Goal: Task Accomplishment & Management: Use online tool/utility

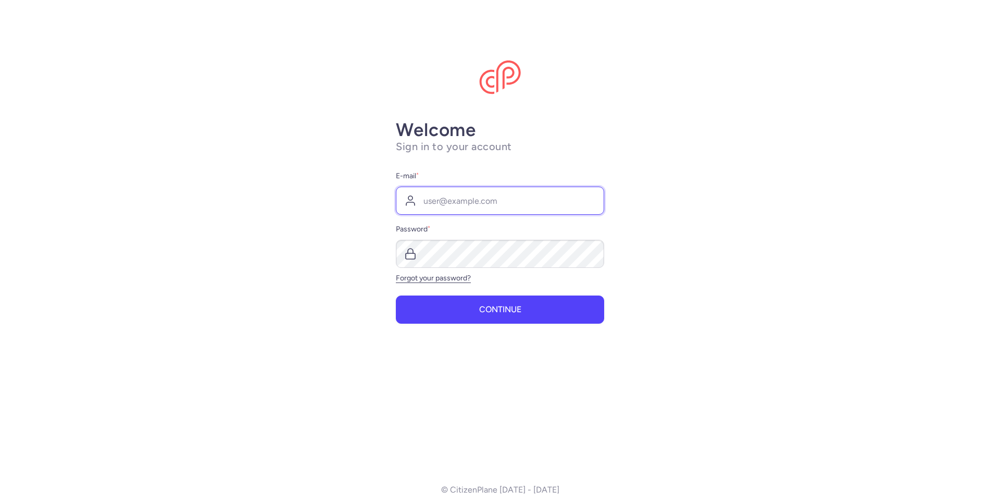
click at [453, 200] on input "E-mail *" at bounding box center [500, 201] width 208 height 28
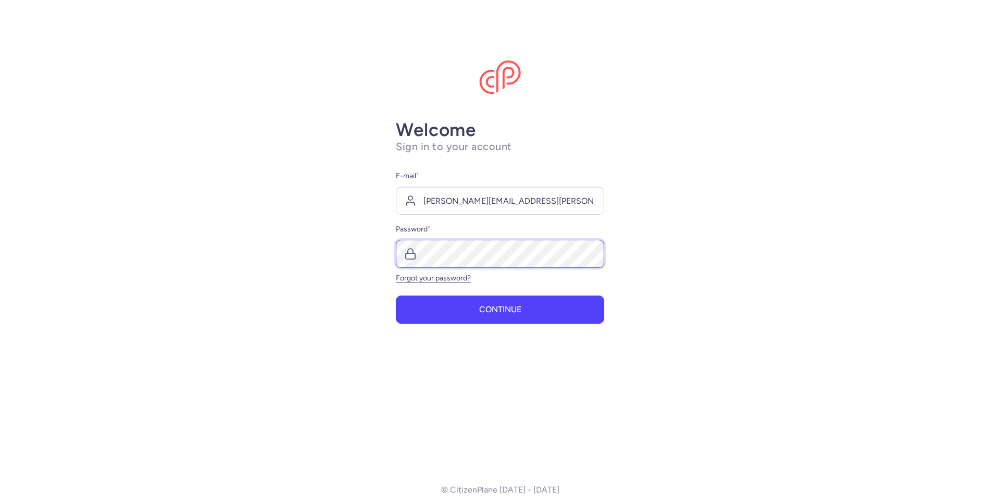
click at [396, 295] on button "Continue" at bounding box center [500, 309] width 208 height 28
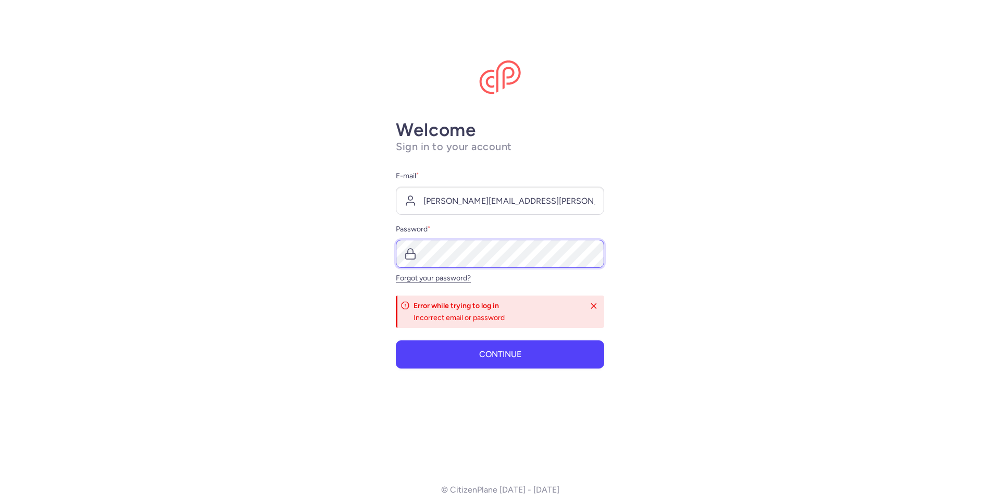
click at [396, 340] on button "Continue" at bounding box center [500, 354] width 208 height 28
click at [429, 197] on input "[PERSON_NAME][EMAIL_ADDRESS][PERSON_NAME][DOMAIN_NAME]" at bounding box center [500, 201] width 208 height 28
click at [490, 345] on button "Continue" at bounding box center [500, 354] width 208 height 28
click at [517, 350] on span "Continue" at bounding box center [500, 354] width 42 height 9
click at [396, 340] on button "Continue" at bounding box center [500, 354] width 208 height 28
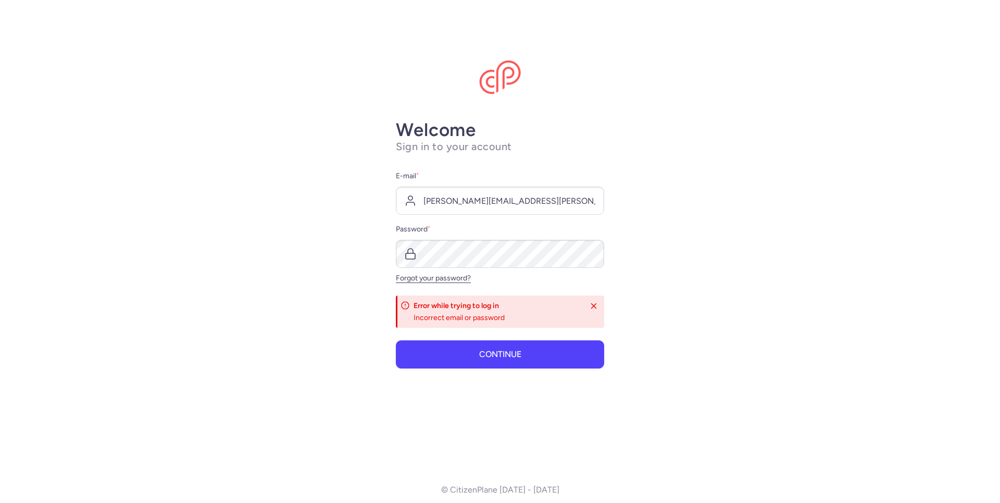
click at [719, 266] on main "Welcome Sign in to your account E-mail * [PERSON_NAME][EMAIL_ADDRESS][PERSON_NA…" at bounding box center [500, 251] width 1000 height 503
drag, startPoint x: 470, startPoint y: 199, endPoint x: 403, endPoint y: 203, distance: 66.8
click at [403, 203] on input "[PERSON_NAME][EMAIL_ADDRESS][PERSON_NAME][DOMAIN_NAME]" at bounding box center [500, 201] width 208 height 28
type input "[EMAIL_ADDRESS][DOMAIN_NAME]"
click at [516, 361] on button "Continue" at bounding box center [500, 354] width 208 height 28
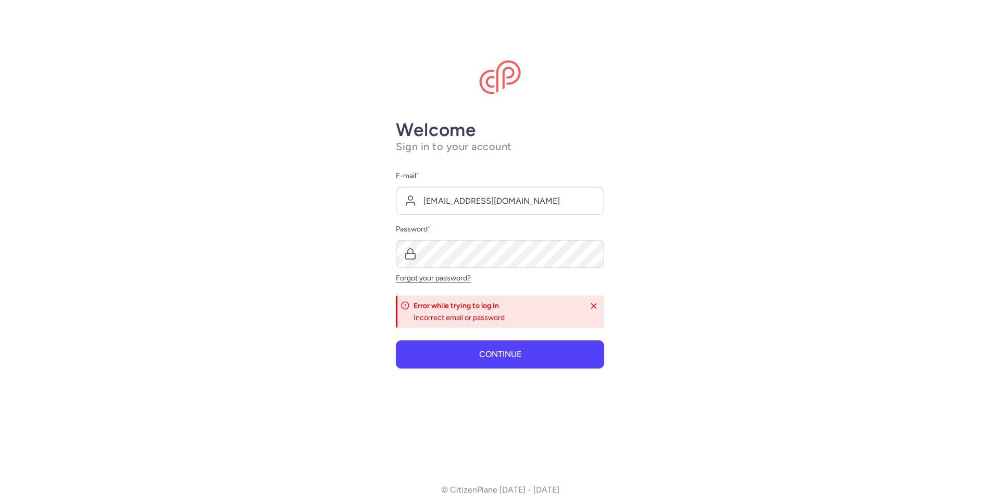
click at [455, 279] on link "Forgot your password?" at bounding box center [433, 278] width 75 height 9
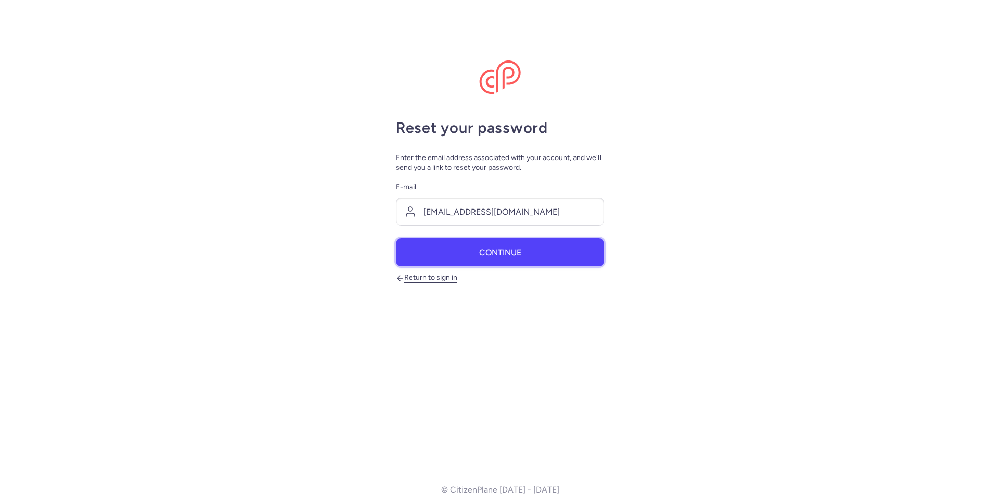
click at [498, 258] on button "Continue" at bounding box center [500, 252] width 208 height 28
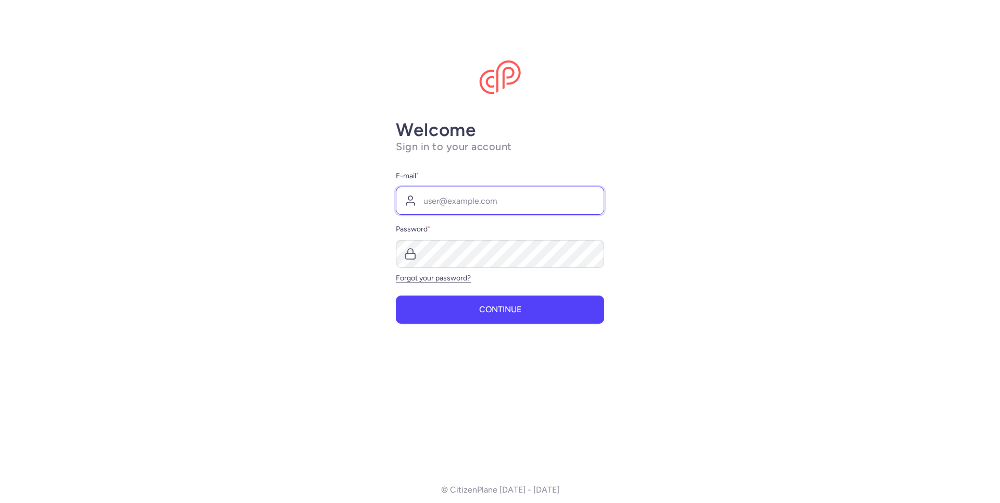
click at [470, 210] on input "E-mail *" at bounding box center [500, 201] width 208 height 28
click at [428, 201] on input "[PERSON_NAME][EMAIL_ADDRESS][PERSON_NAME][DOMAIN_NAME]" at bounding box center [500, 201] width 208 height 28
type input "[PERSON_NAME][EMAIL_ADDRESS][PERSON_NAME][DOMAIN_NAME]"
click at [521, 308] on span "Continue" at bounding box center [500, 309] width 42 height 9
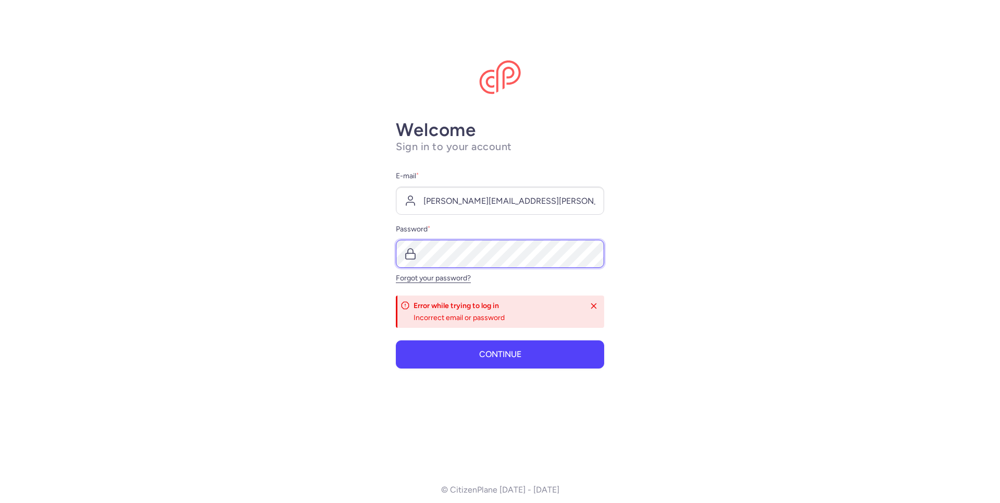
click at [415, 258] on div at bounding box center [500, 254] width 208 height 28
click at [523, 357] on button "Continue" at bounding box center [500, 354] width 208 height 28
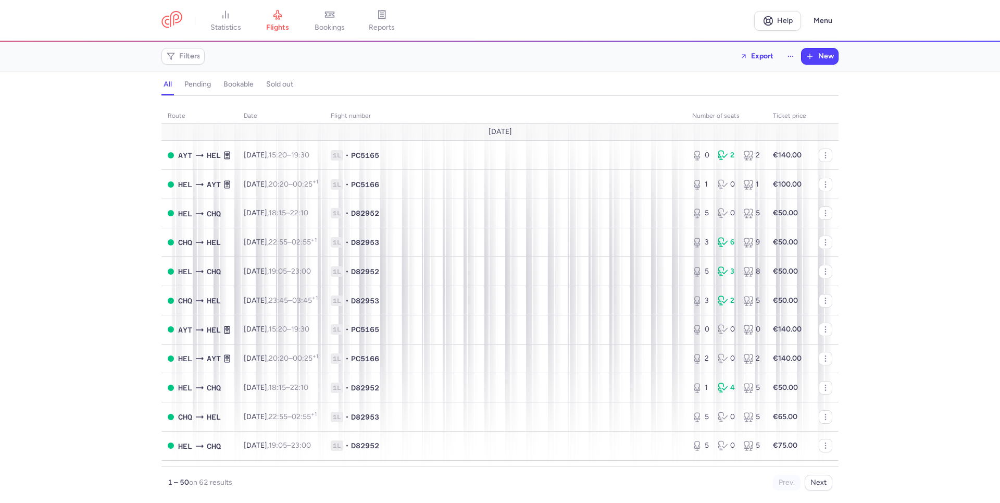
click at [188, 63] on span "Filters" at bounding box center [183, 56] width 39 height 13
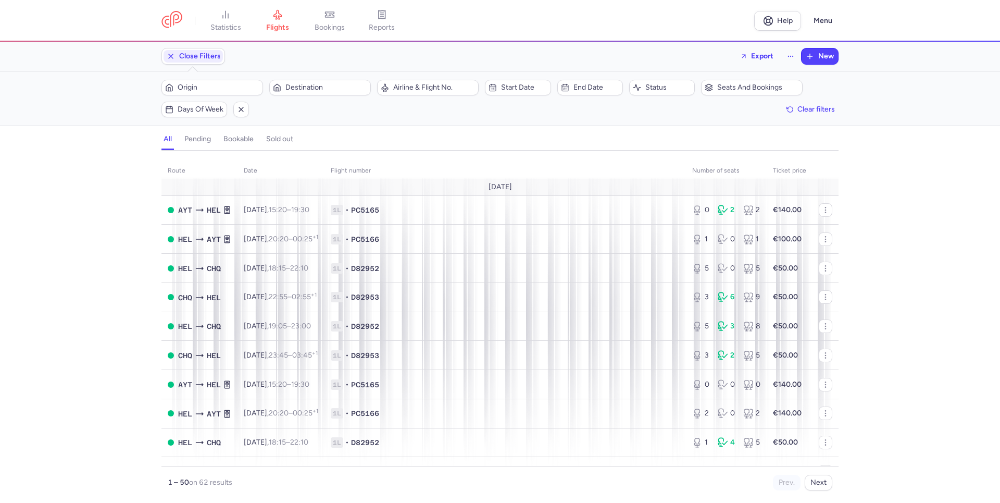
click at [331, 86] on span "Destination" at bounding box center [327, 87] width 82 height 8
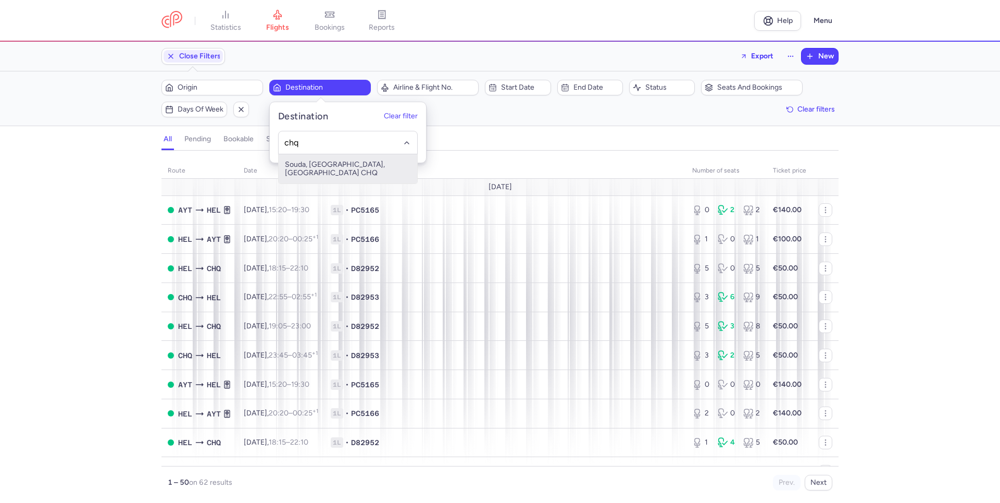
click at [350, 168] on span "Souda, [GEOGRAPHIC_DATA], [GEOGRAPHIC_DATA] CHQ" at bounding box center [348, 168] width 139 height 29
type input "chq"
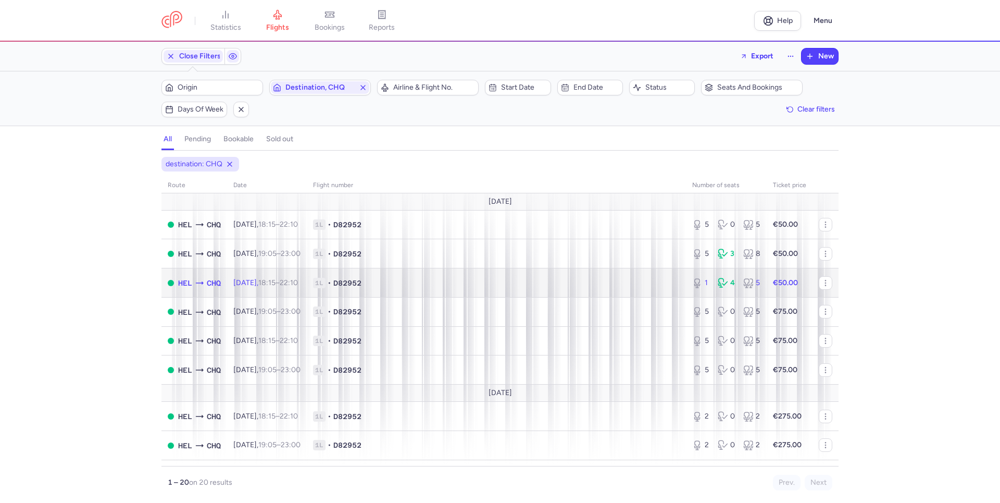
click at [468, 288] on span "1L • D82952" at bounding box center [496, 283] width 367 height 10
select select "hours"
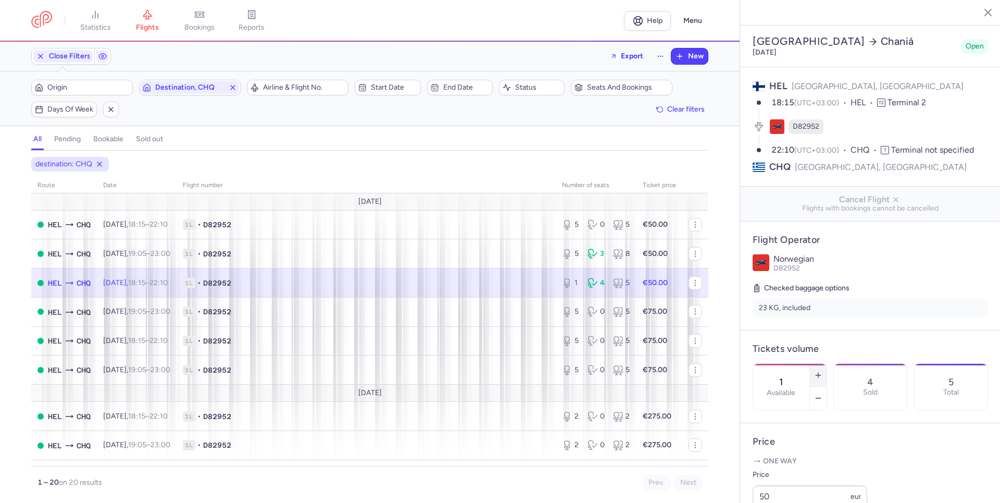
click at [823, 376] on icon "button" at bounding box center [818, 375] width 8 height 8
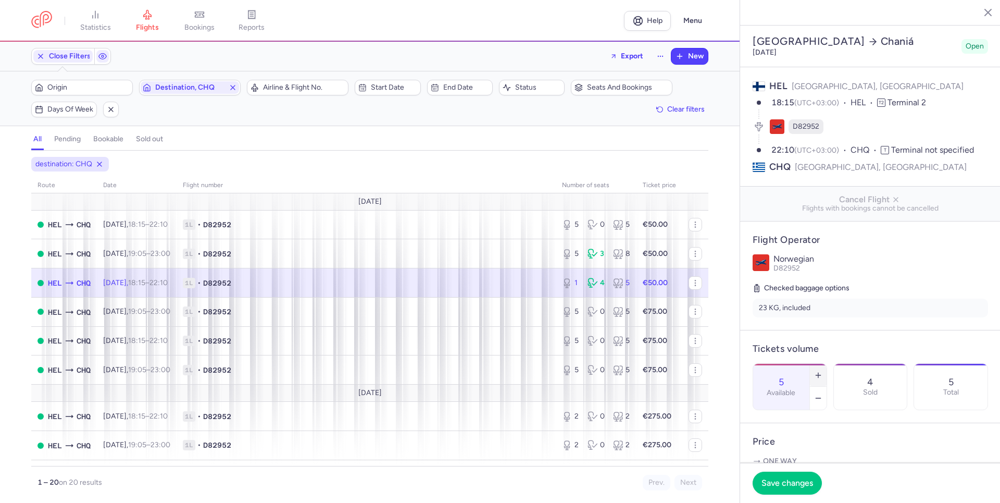
type input "6"
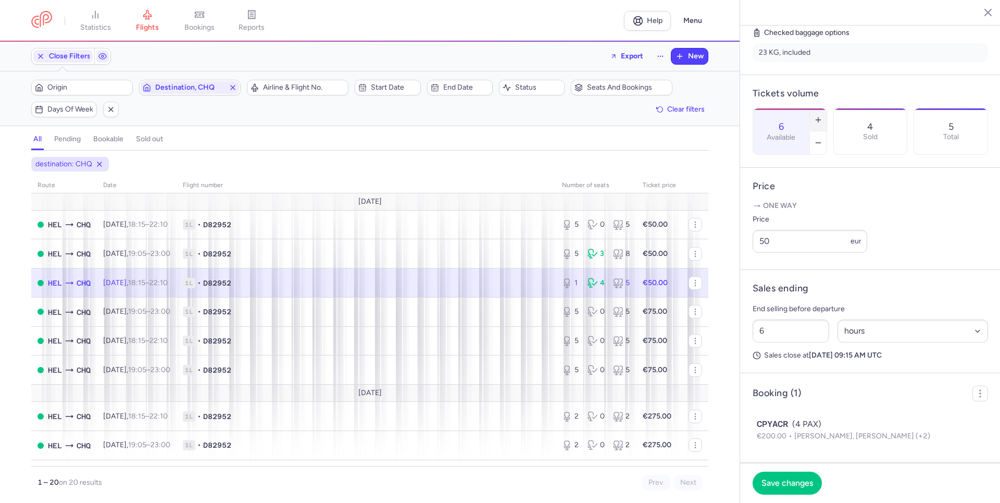
scroll to position [308, 0]
click at [765, 241] on input "50" at bounding box center [810, 241] width 115 height 23
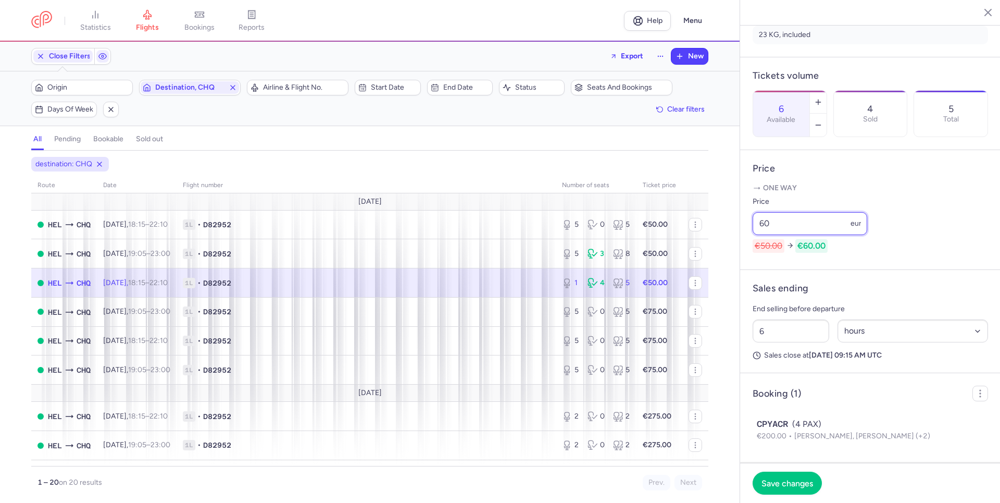
type input "60"
click at [792, 479] on span "Save changes" at bounding box center [788, 482] width 52 height 9
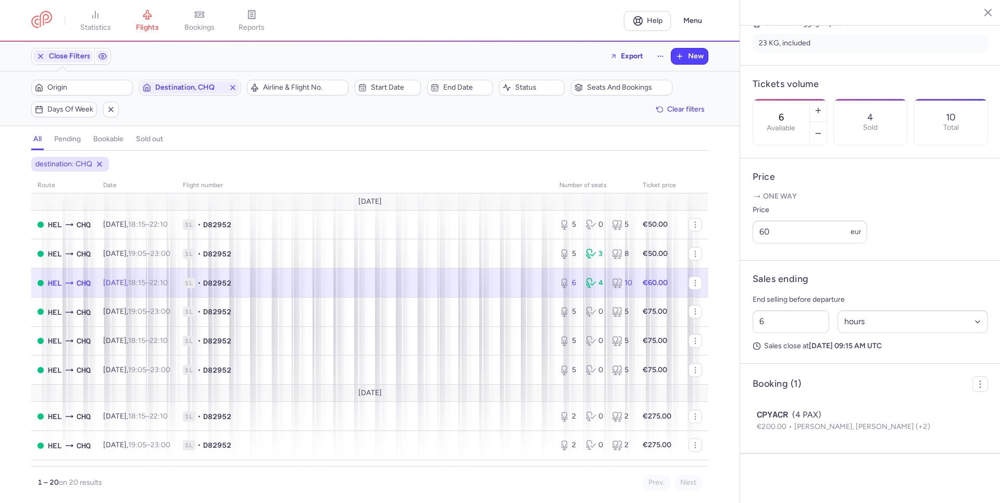
scroll to position [296, 0]
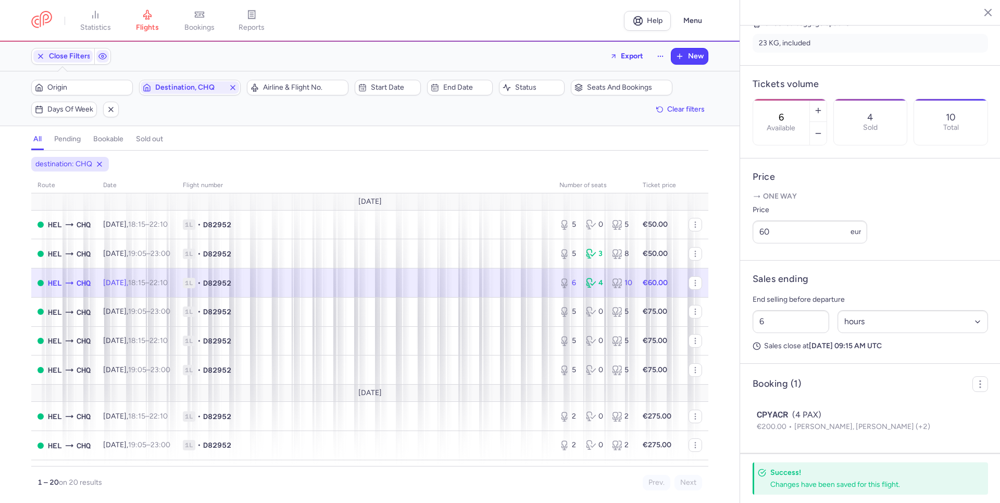
click at [981, 4] on button "button" at bounding box center [988, 12] width 17 height 17
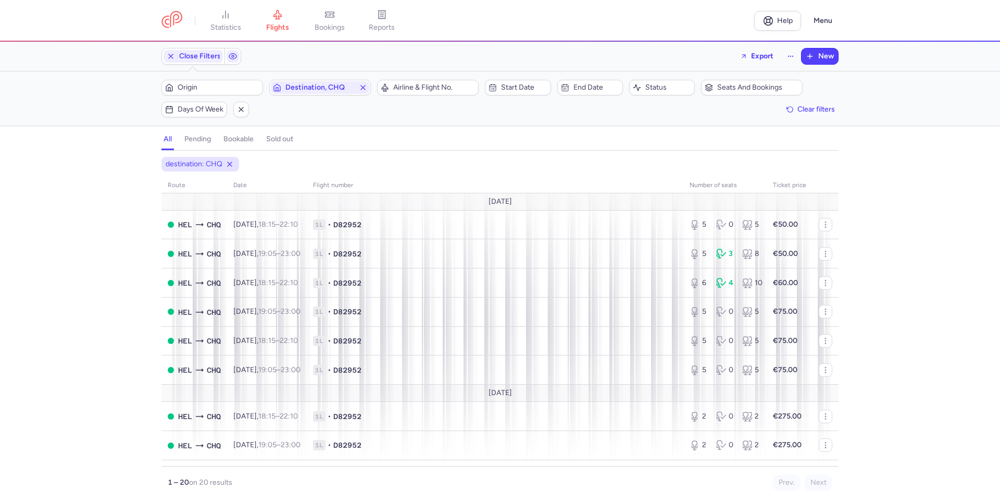
click at [363, 89] on icon "button" at bounding box center [363, 87] width 8 height 8
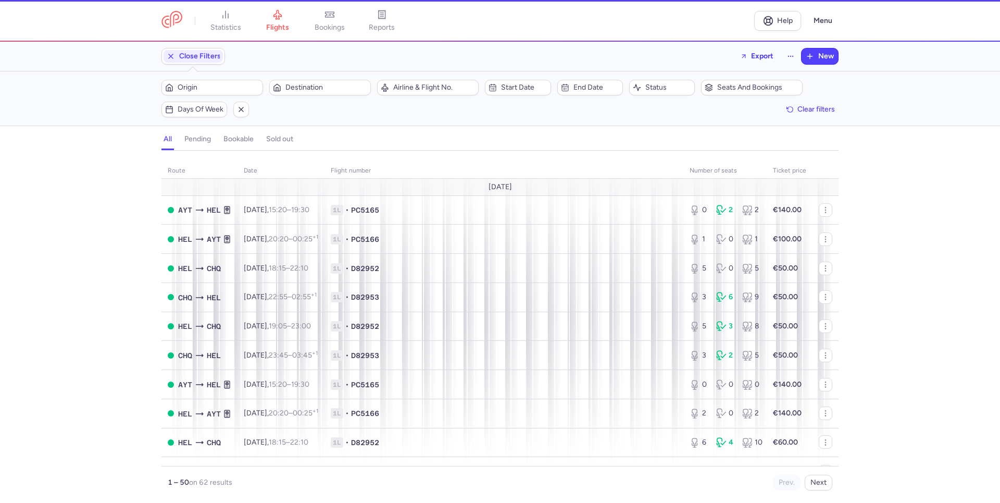
click at [221, 90] on span "Origin" at bounding box center [219, 87] width 82 height 8
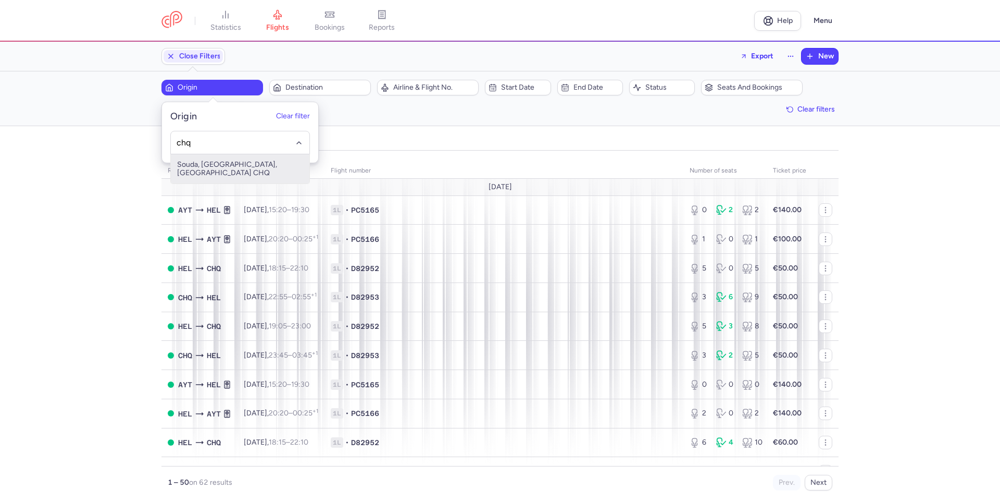
type input "chq"
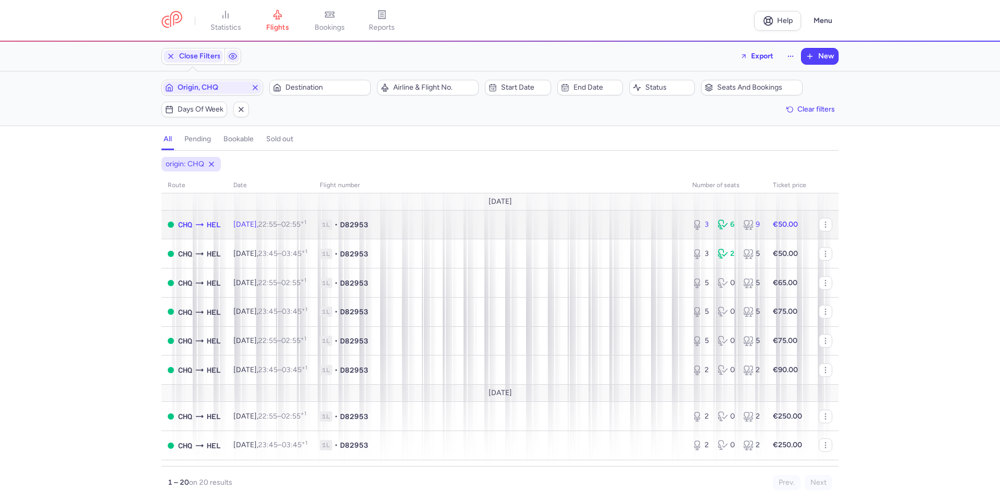
click at [465, 226] on span "1L • D82953" at bounding box center [500, 224] width 360 height 10
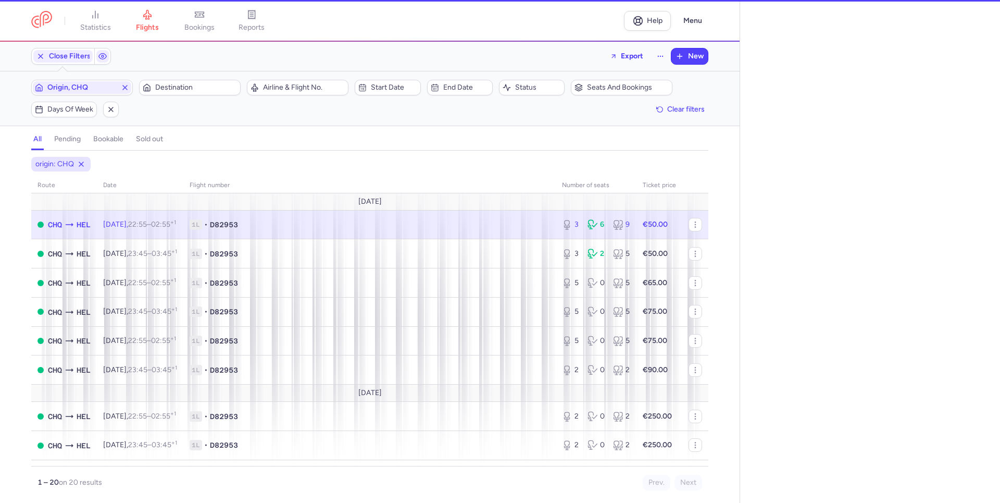
select select "hours"
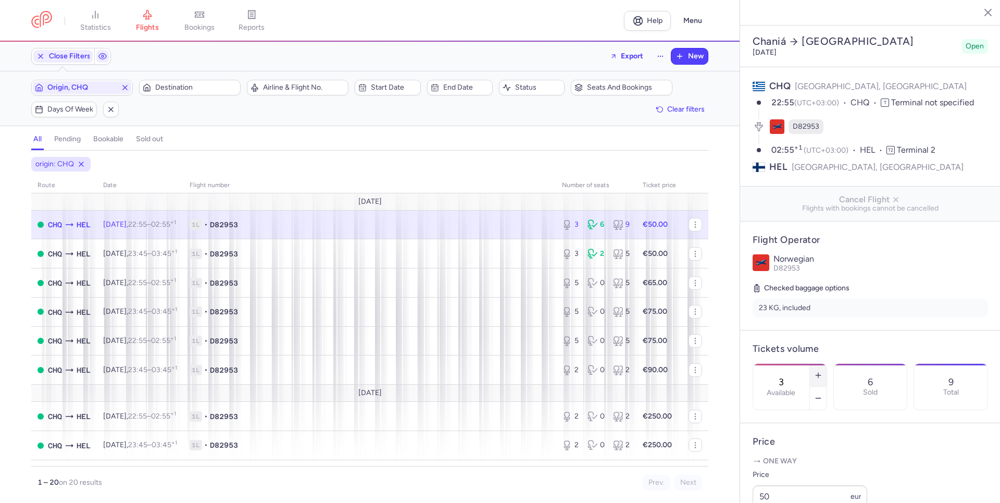
click at [827, 370] on button "button" at bounding box center [818, 375] width 17 height 23
click at [823, 371] on icon "button" at bounding box center [818, 375] width 8 height 8
click at [805, 479] on span "Save changes" at bounding box center [788, 482] width 52 height 9
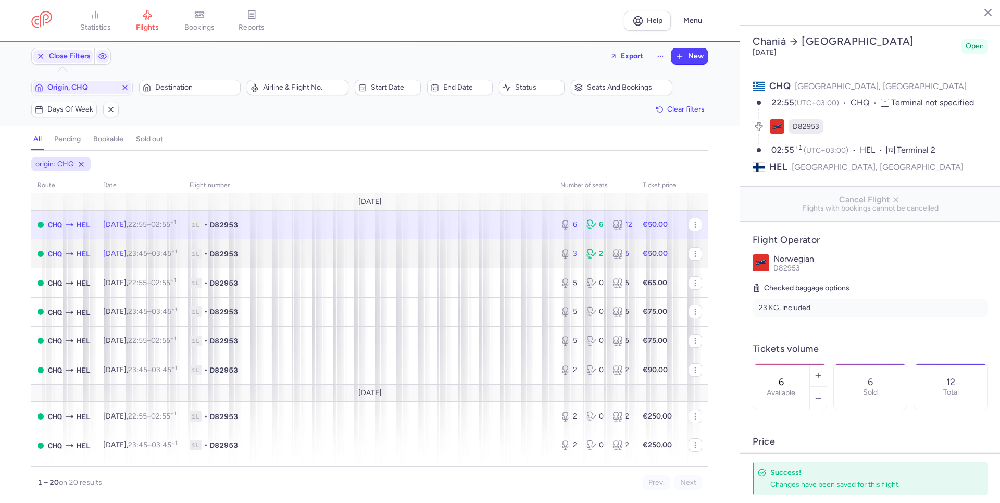
click at [478, 256] on span "1L • D82953" at bounding box center [369, 254] width 358 height 10
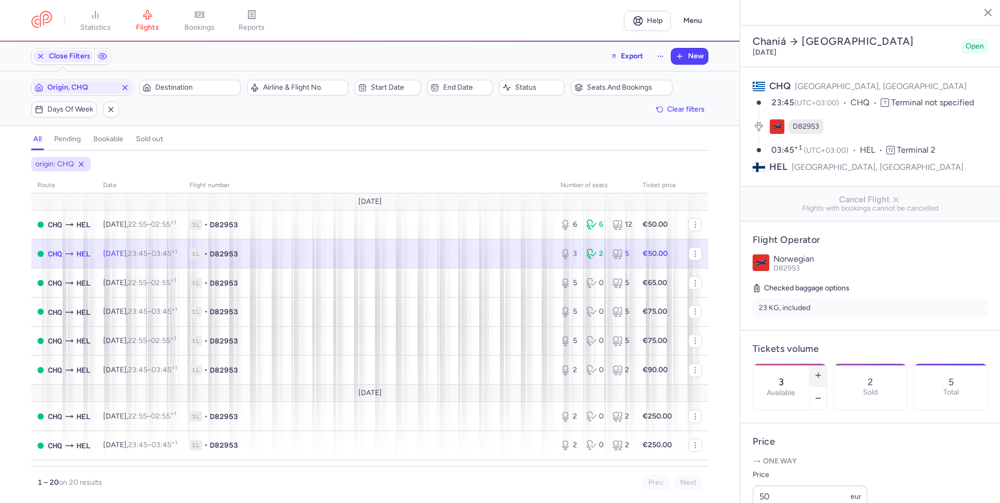
click at [823, 375] on icon "button" at bounding box center [818, 375] width 8 height 8
type input "6"
click at [789, 482] on span "Save changes" at bounding box center [788, 482] width 52 height 9
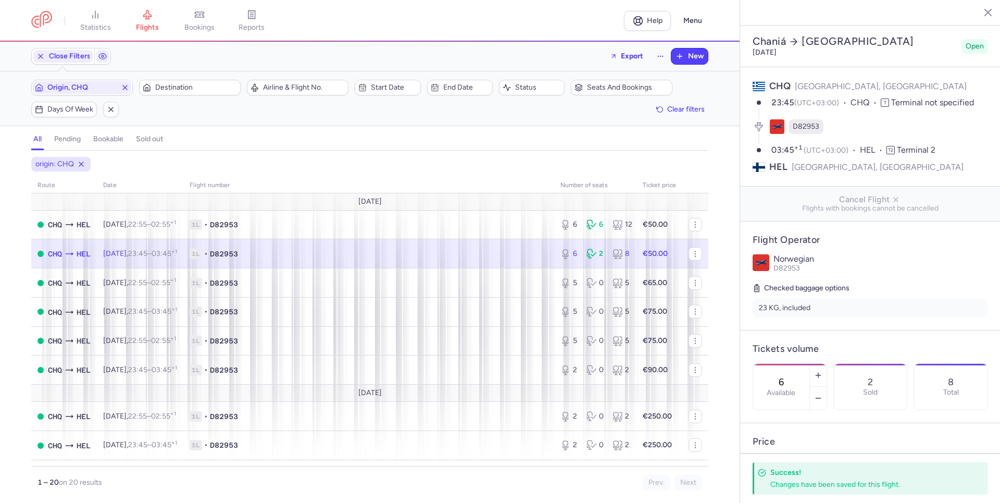
click at [985, 12] on line "button" at bounding box center [988, 12] width 6 height 6
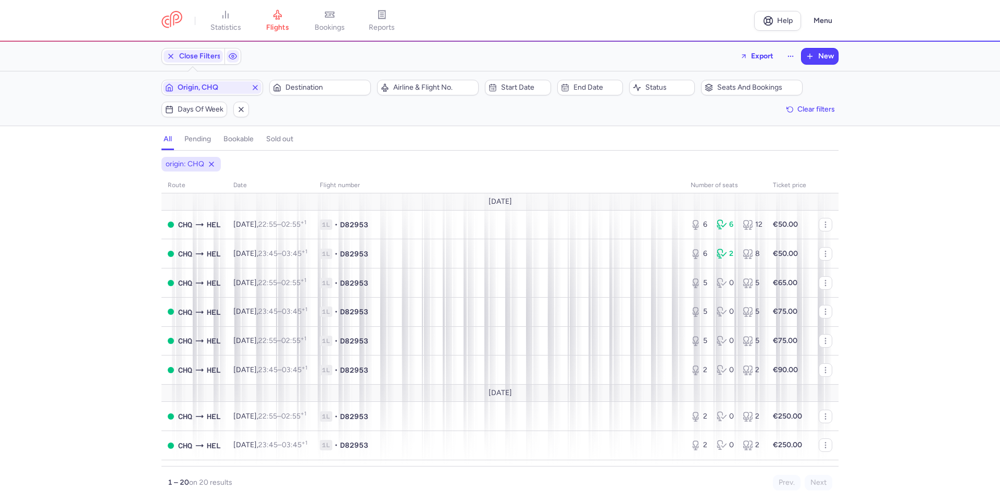
click at [256, 84] on icon "button" at bounding box center [255, 87] width 8 height 8
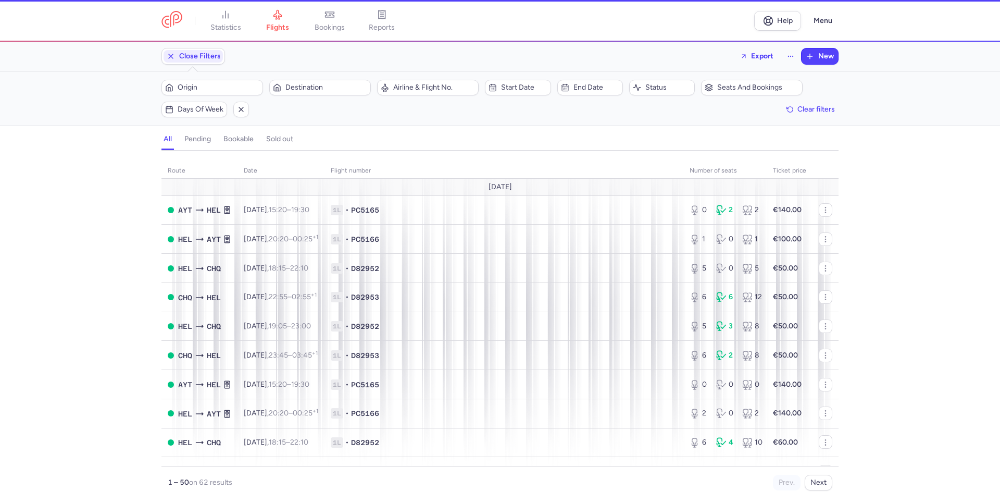
click at [307, 89] on span "Destination" at bounding box center [327, 87] width 82 height 8
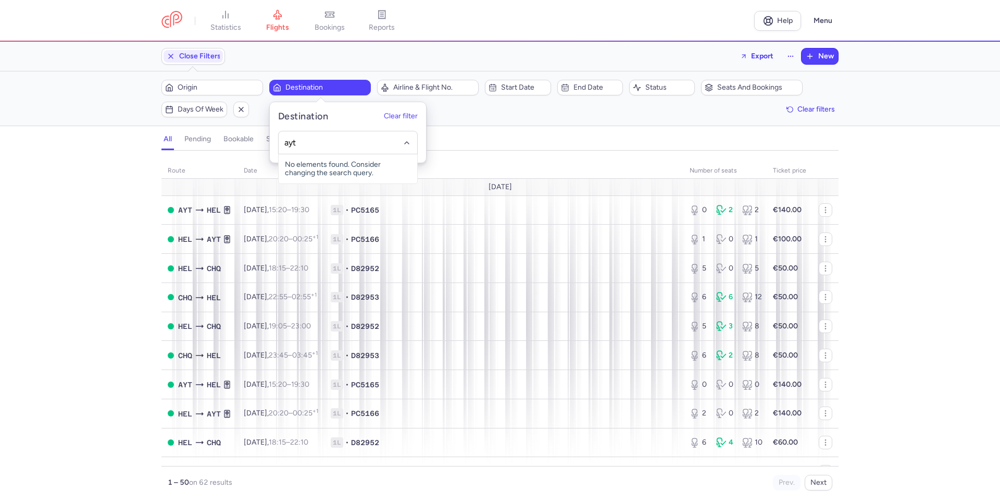
type input "ayt"
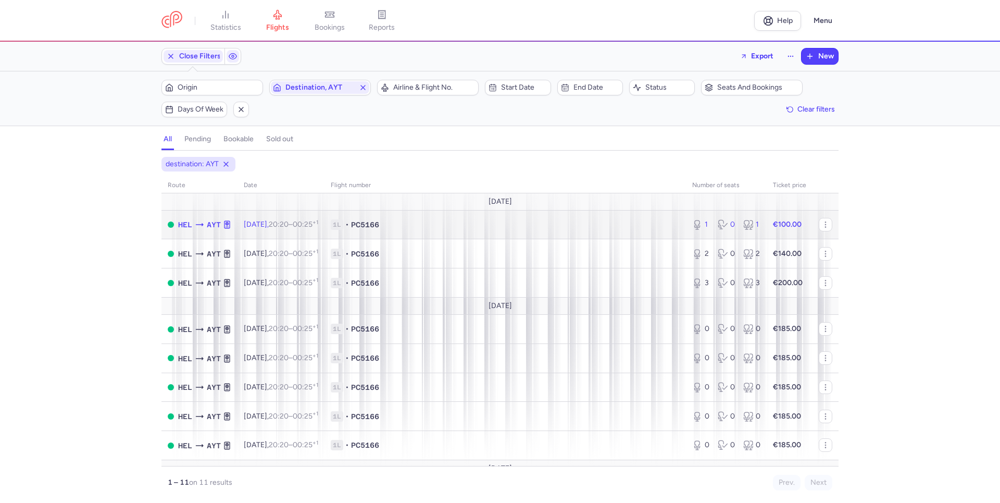
click at [545, 224] on span "1L • PC5166" at bounding box center [505, 224] width 349 height 10
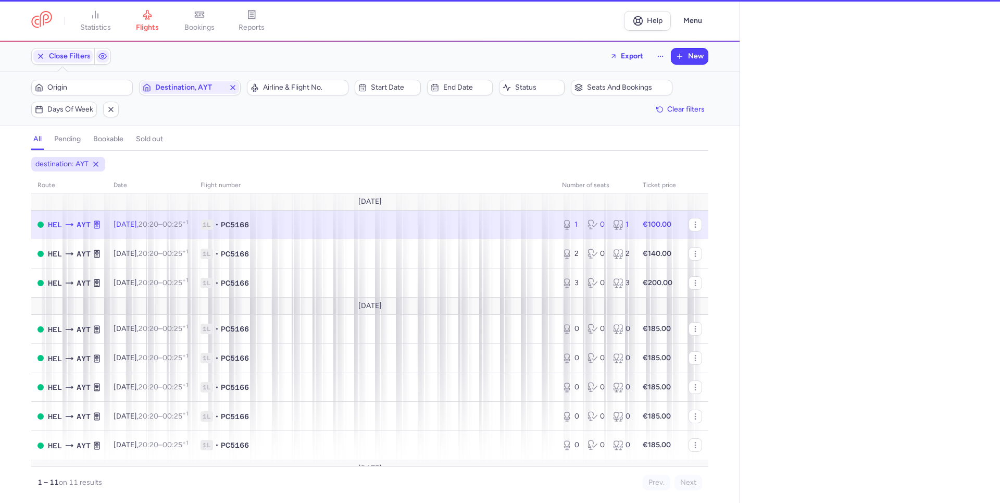
select select "hours"
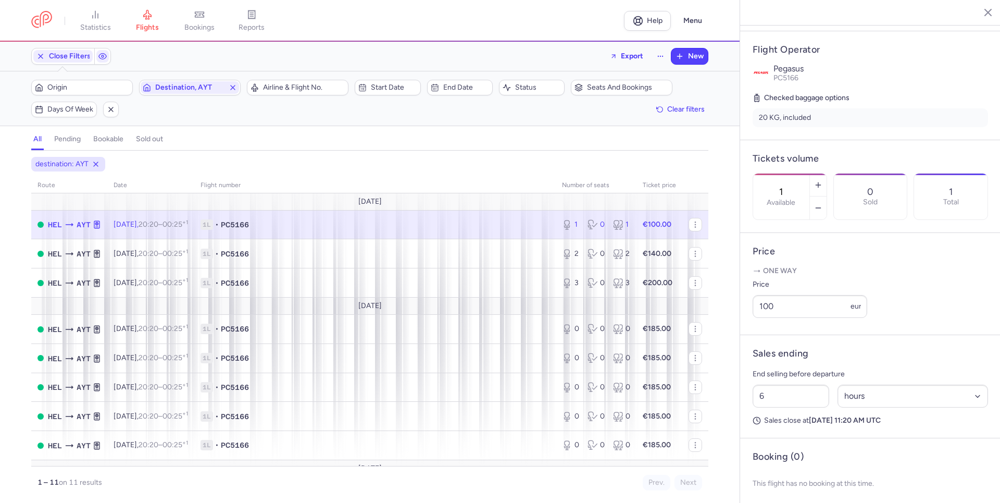
scroll to position [208, 0]
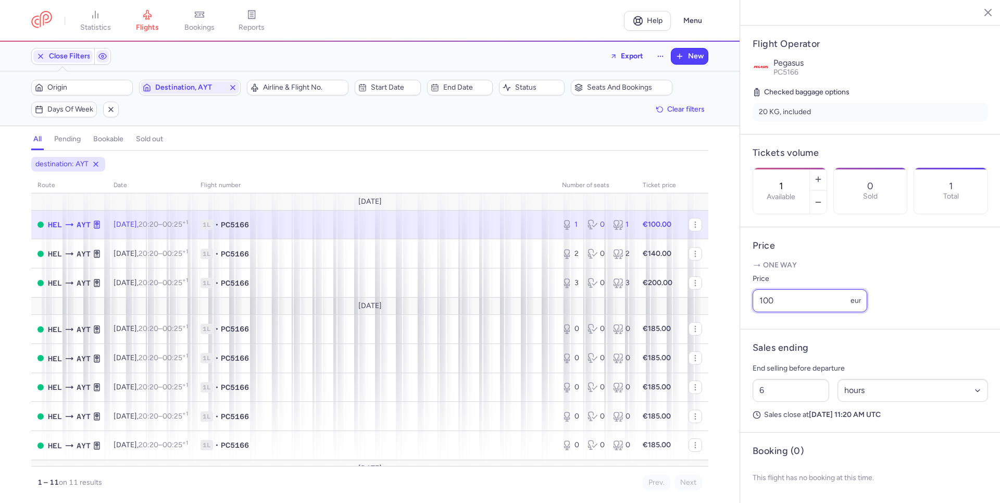
click at [788, 312] on input "100" at bounding box center [810, 300] width 115 height 23
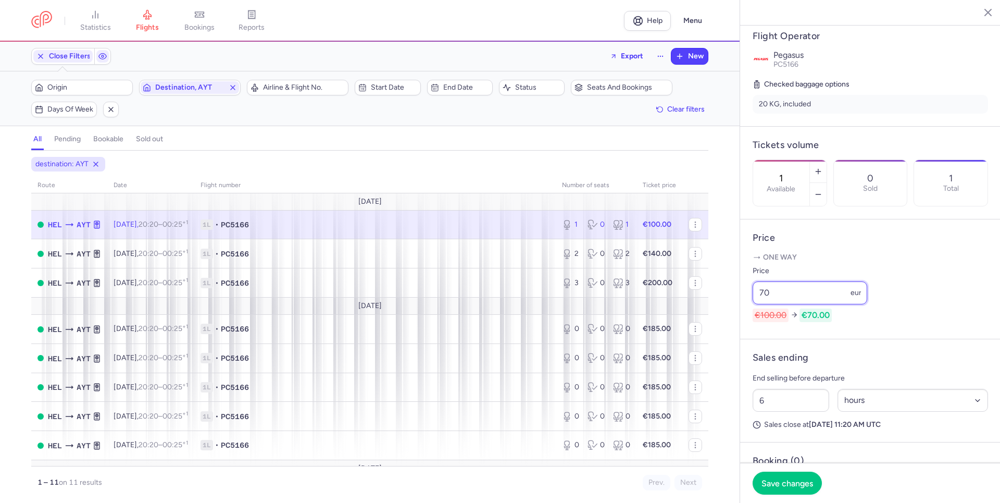
type input "70"
click at [806, 477] on button "Save changes" at bounding box center [787, 482] width 69 height 23
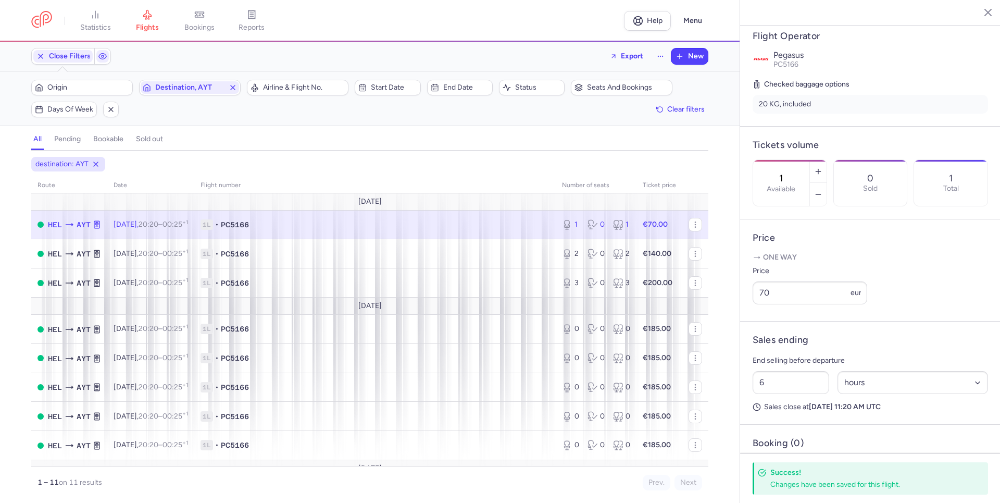
click at [982, 10] on icon "button" at bounding box center [988, 12] width 13 height 13
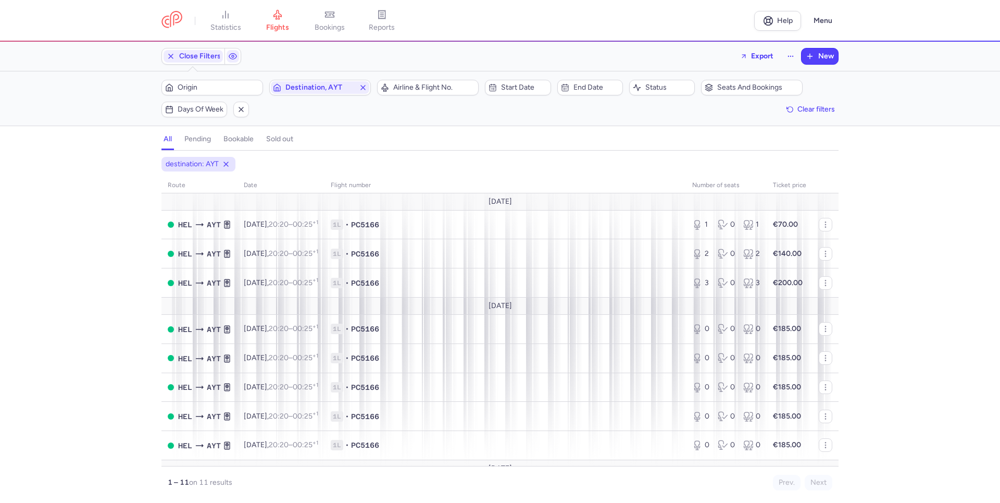
click at [360, 82] on span "Destination, AYT" at bounding box center [320, 87] width 98 height 13
click at [365, 86] on icon "button" at bounding box center [363, 87] width 8 height 8
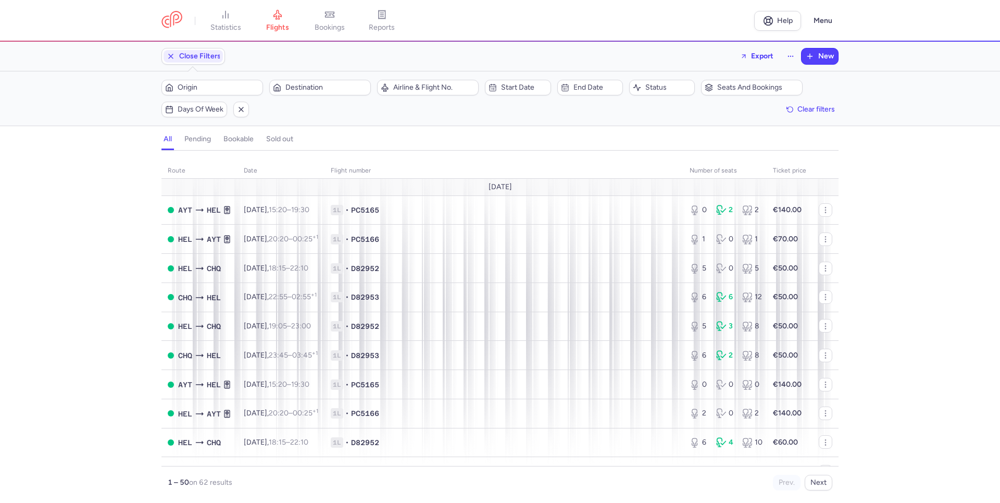
click at [219, 85] on span "Origin" at bounding box center [219, 87] width 82 height 8
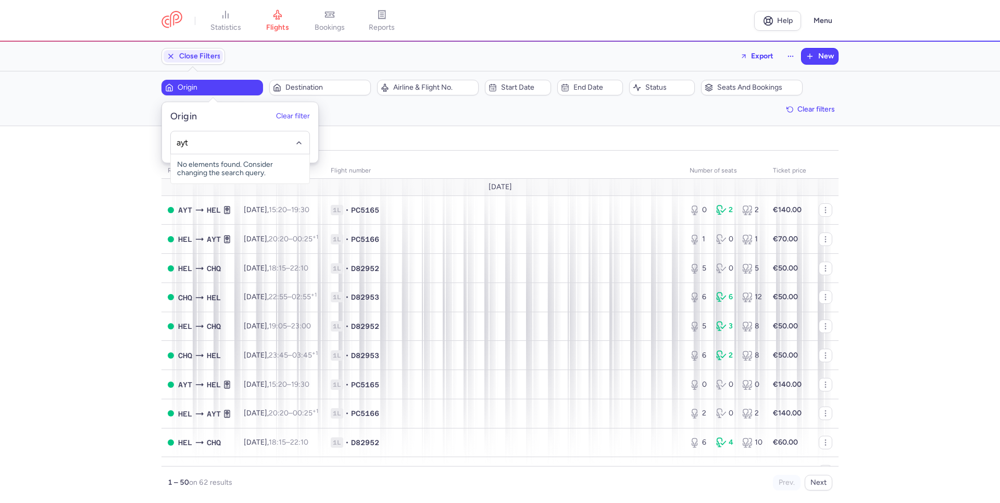
type input "ayt"
